Goal: Navigation & Orientation: Find specific page/section

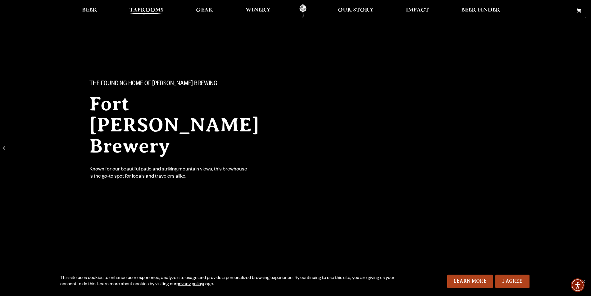
click at [143, 11] on span "Taprooms" at bounding box center [146, 10] width 34 height 5
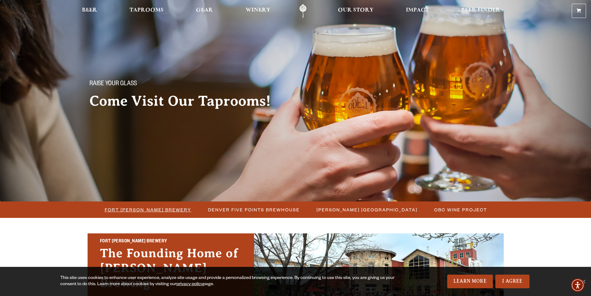
click at [162, 208] on span "Fort [PERSON_NAME] Brewery" at bounding box center [148, 210] width 87 height 9
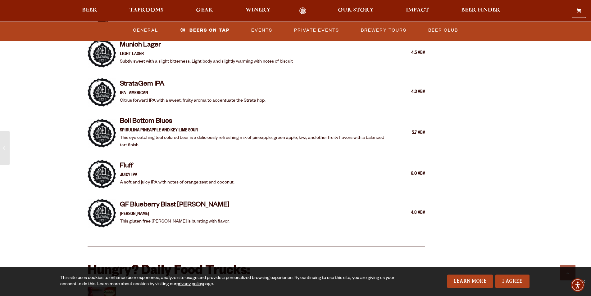
scroll to position [1235, 0]
